Goal: Navigation & Orientation: Understand site structure

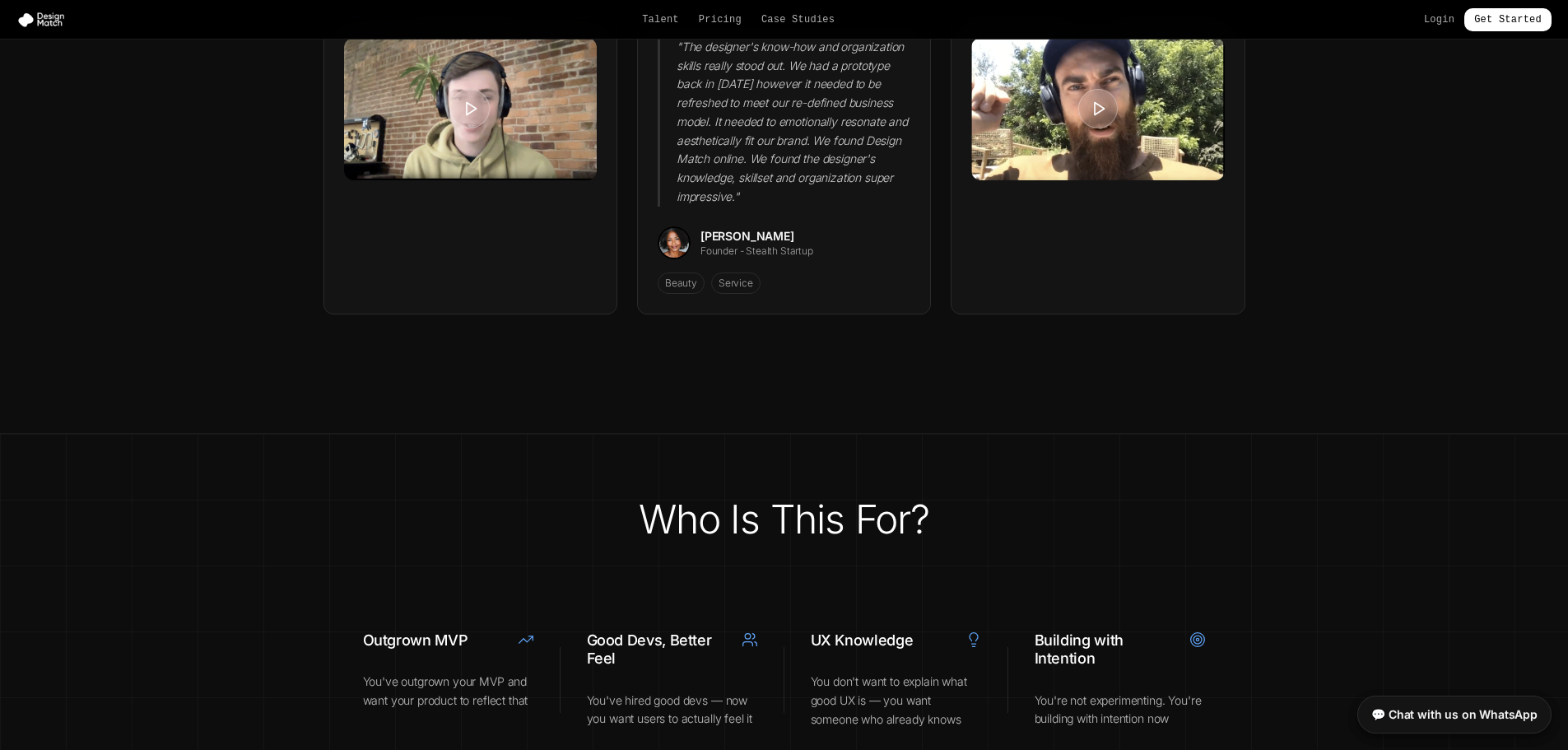
scroll to position [6122, 0]
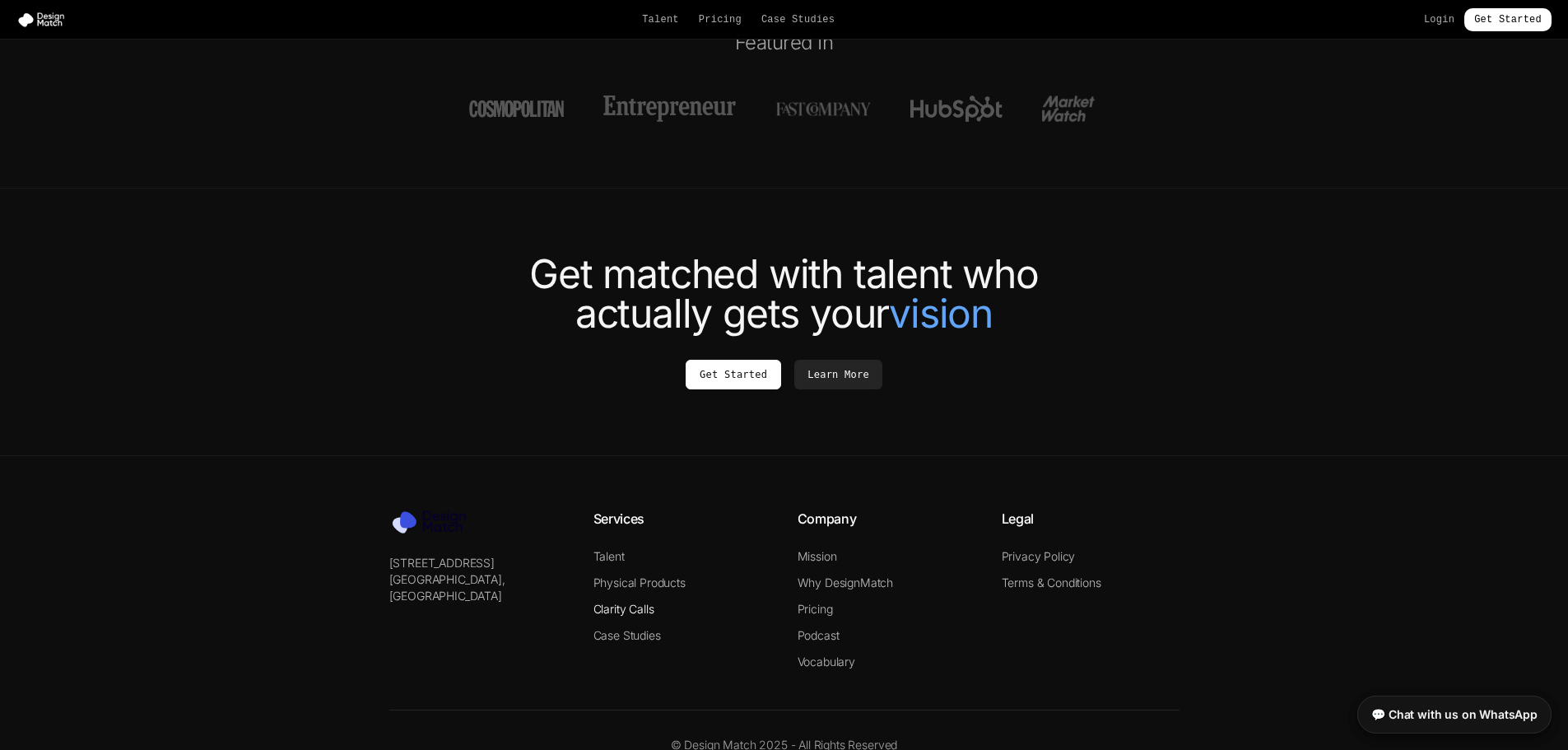
click at [612, 601] on link "Clarity Calls" at bounding box center [624, 608] width 61 height 14
click at [638, 628] on link "Case Studies" at bounding box center [627, 634] width 67 height 14
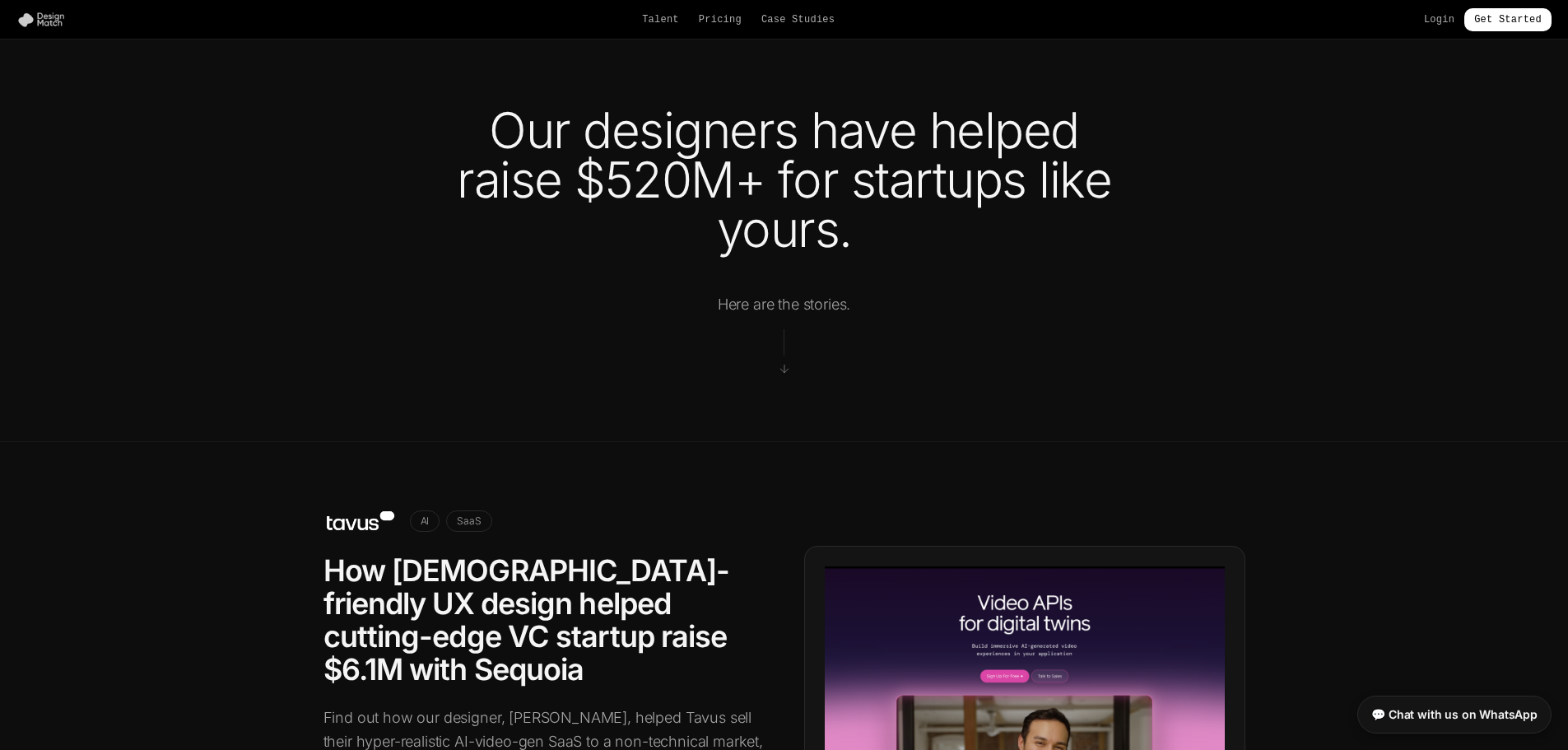
click at [34, 14] on img at bounding box center [44, 19] width 56 height 16
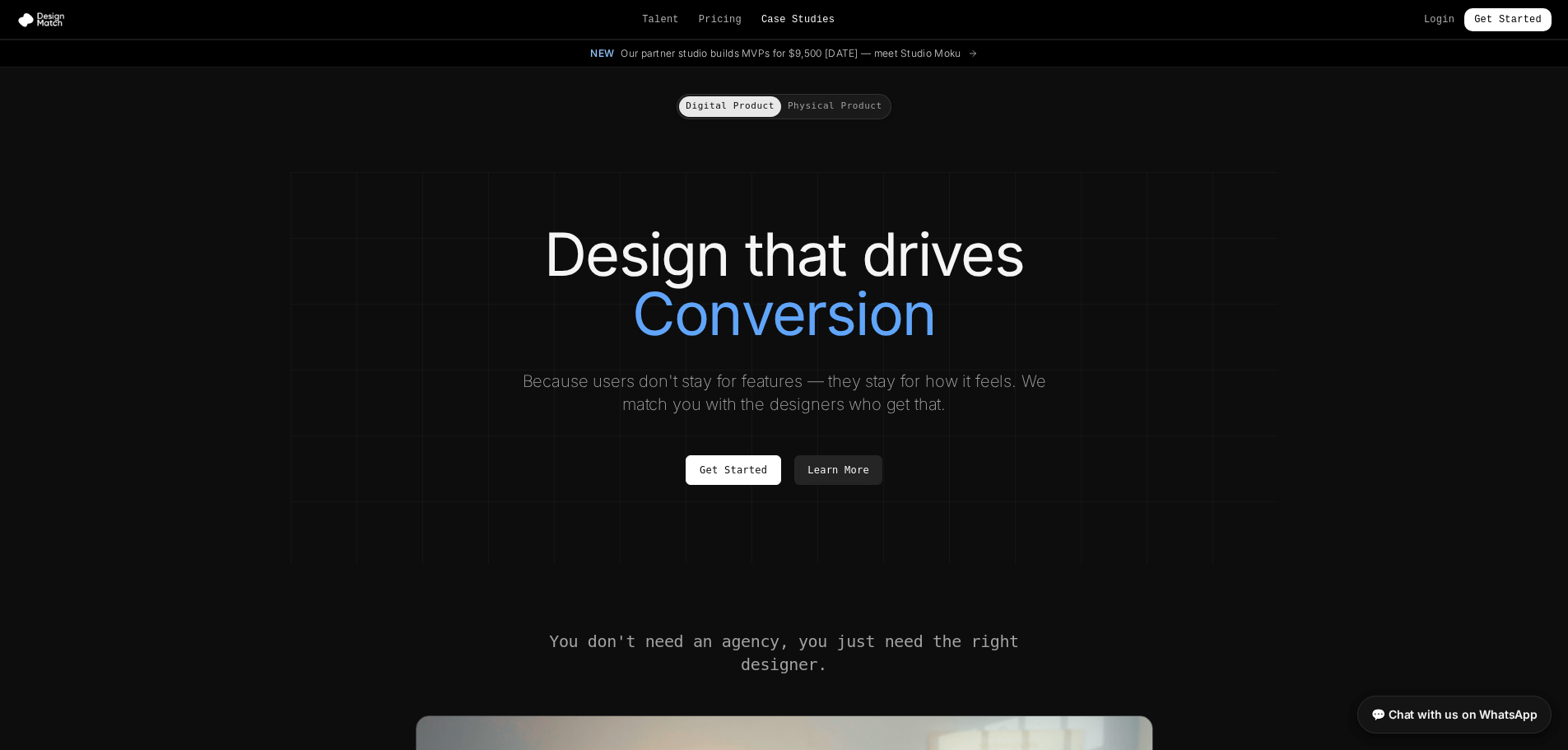
click at [787, 24] on link "Case Studies" at bounding box center [798, 20] width 73 height 13
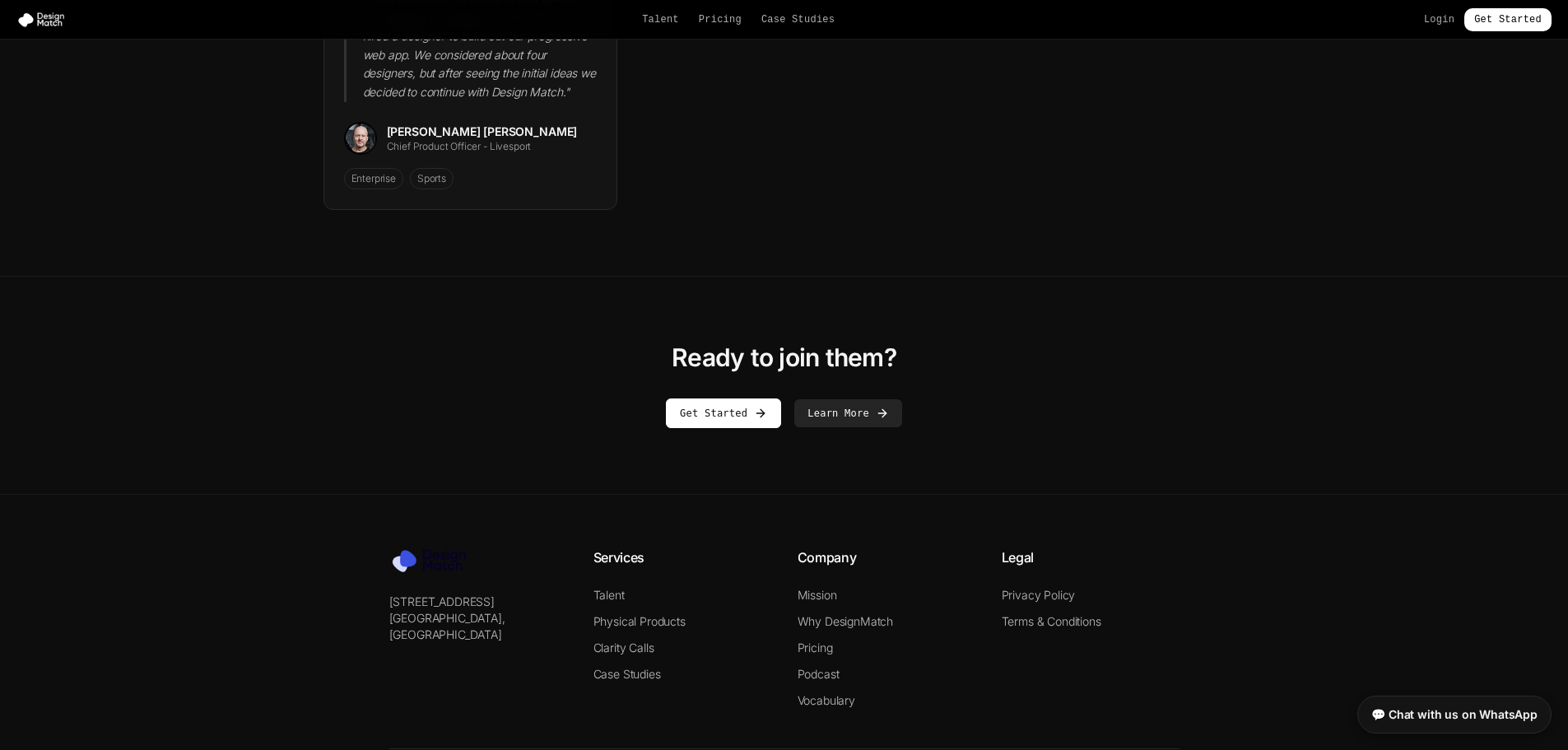
scroll to position [2556, 0]
click at [827, 613] on link "Why DesignMatch" at bounding box center [846, 620] width 97 height 14
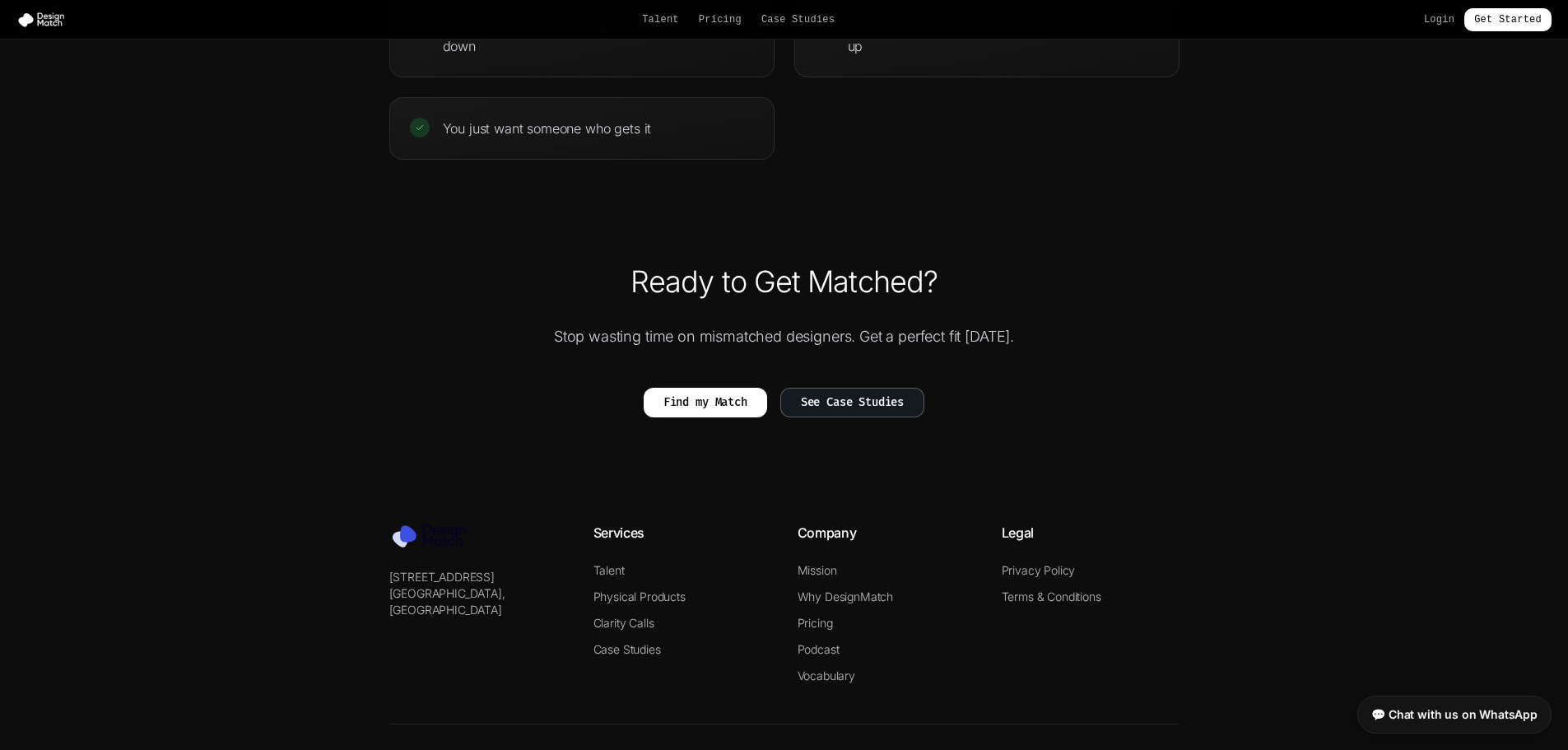
scroll to position [3691, 0]
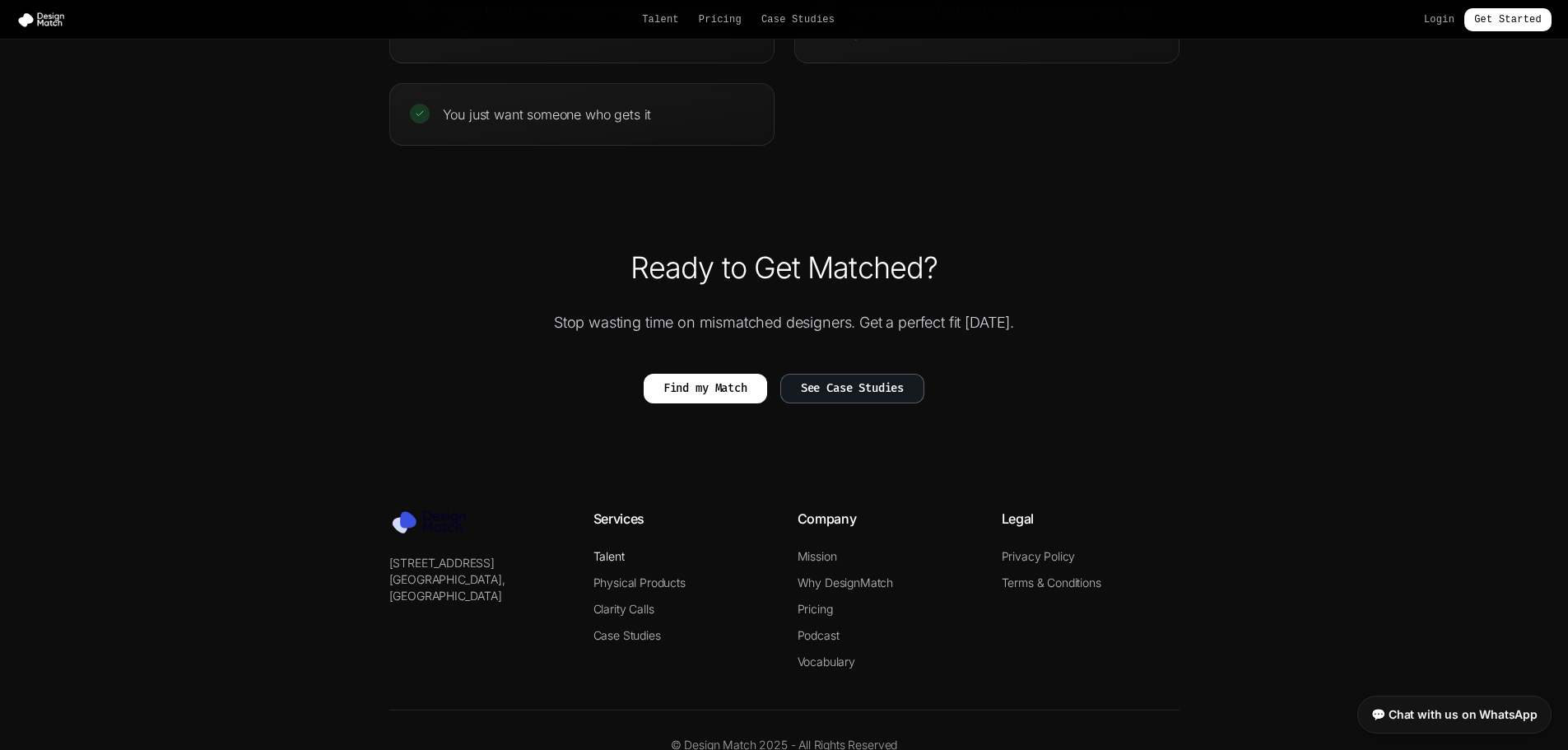
click at [618, 549] on link "Talent" at bounding box center [609, 556] width 31 height 14
